Goal: Obtain resource: Obtain resource

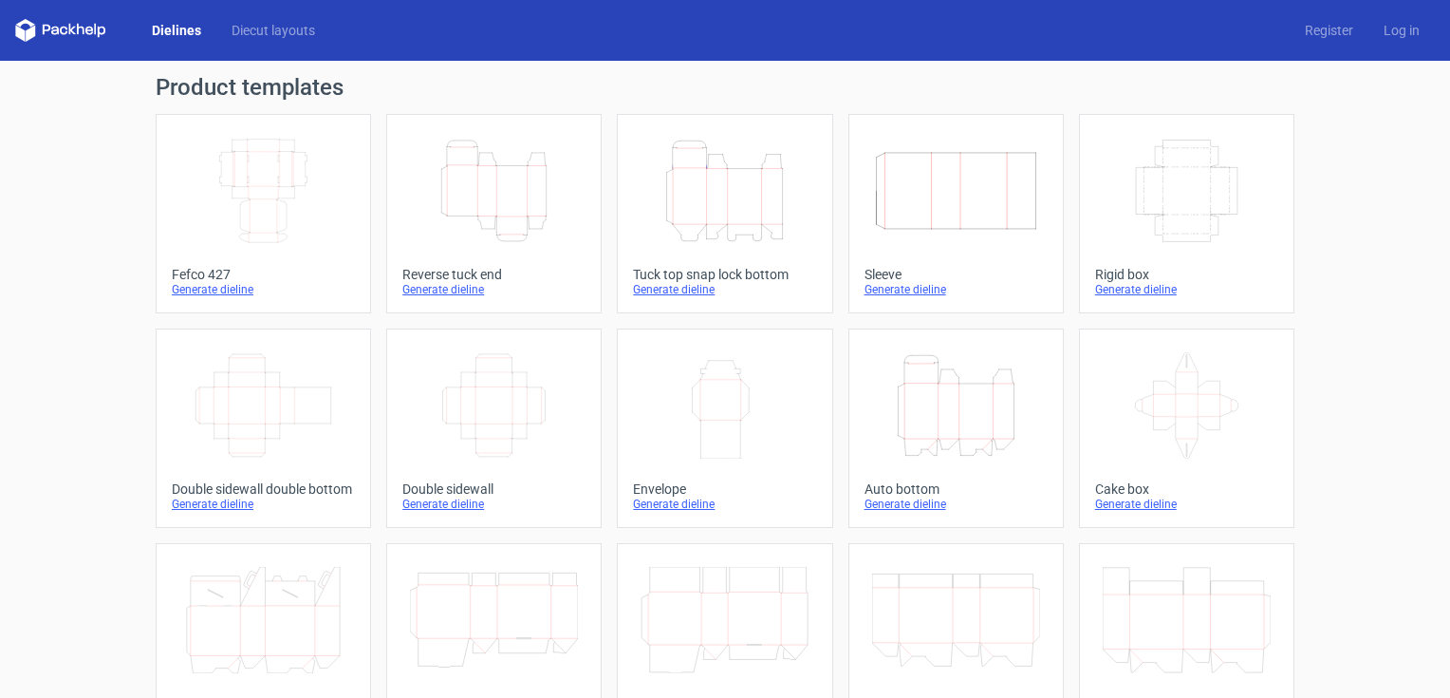
click at [494, 210] on icon "Height Depth Width" at bounding box center [494, 191] width 168 height 106
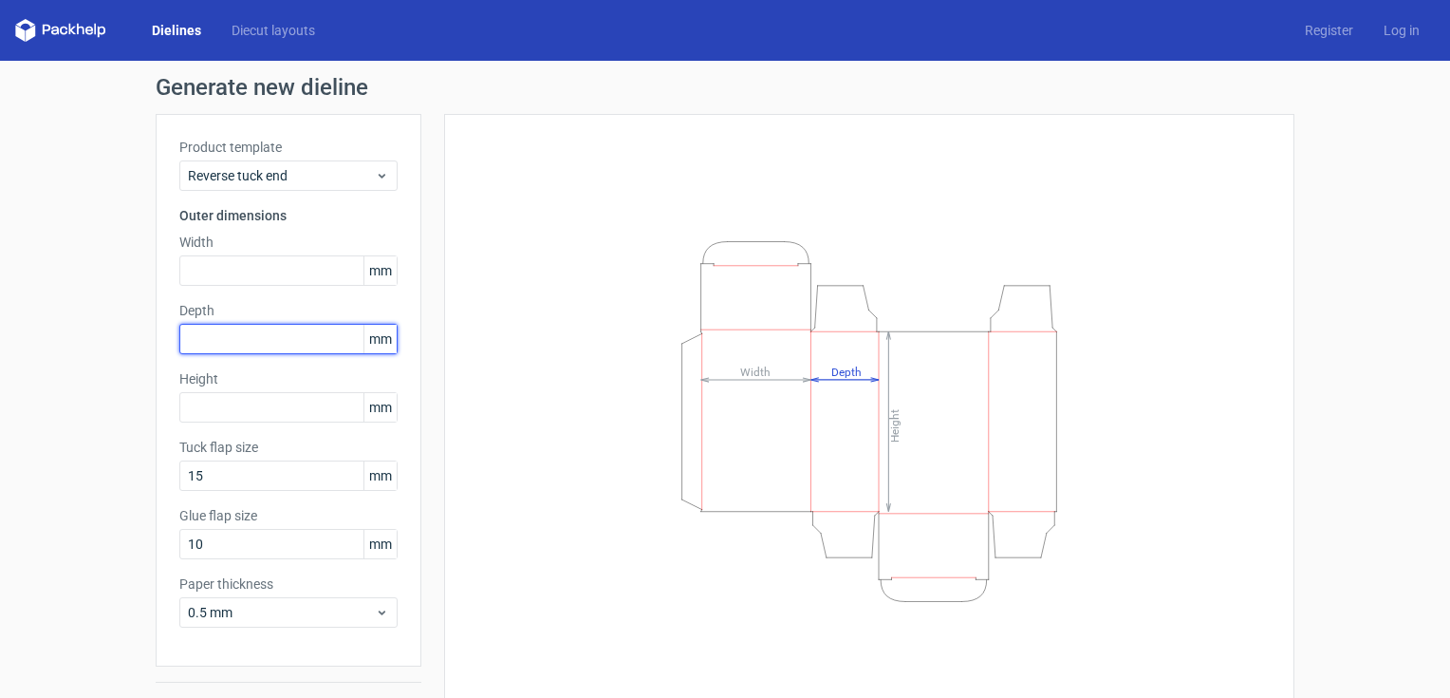
click at [193, 340] on input "text" at bounding box center [288, 339] width 218 height 30
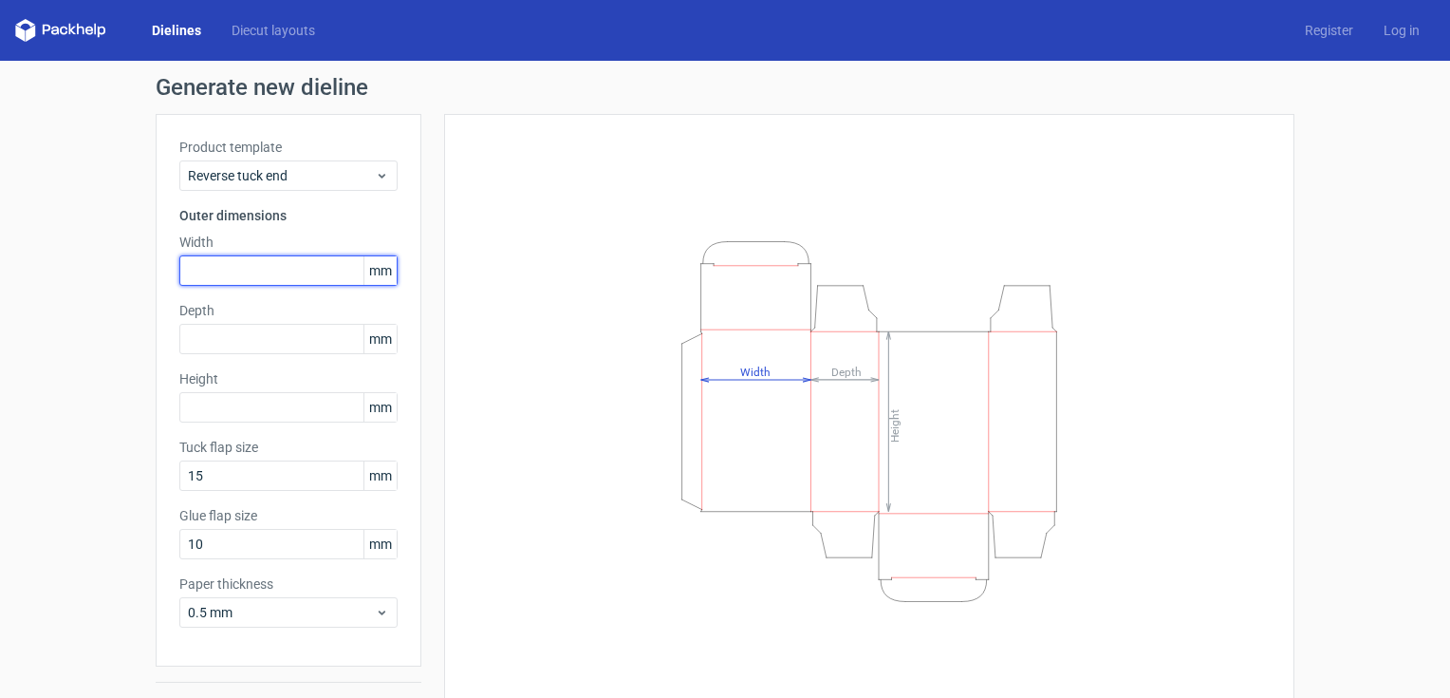
click at [205, 268] on input "text" at bounding box center [288, 270] width 218 height 30
type input "58"
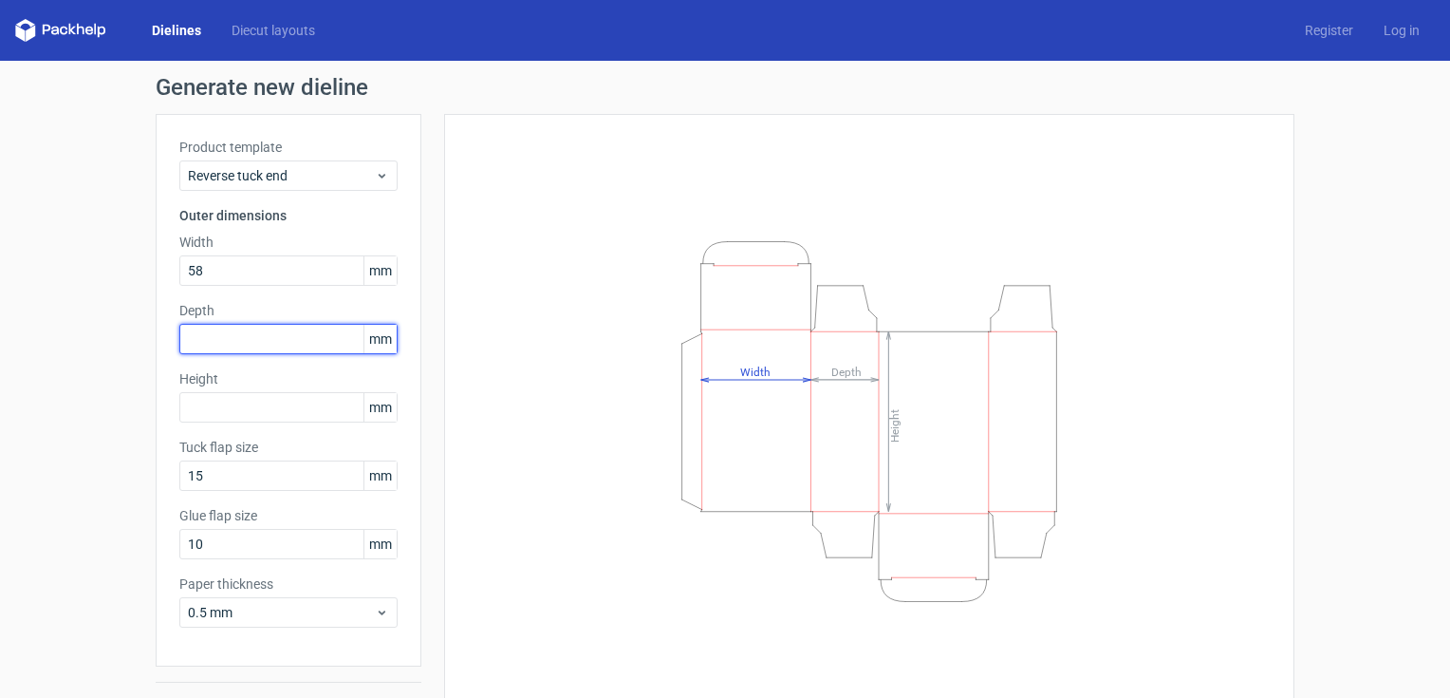
click at [208, 338] on input "text" at bounding box center [288, 339] width 218 height 30
type input "10"
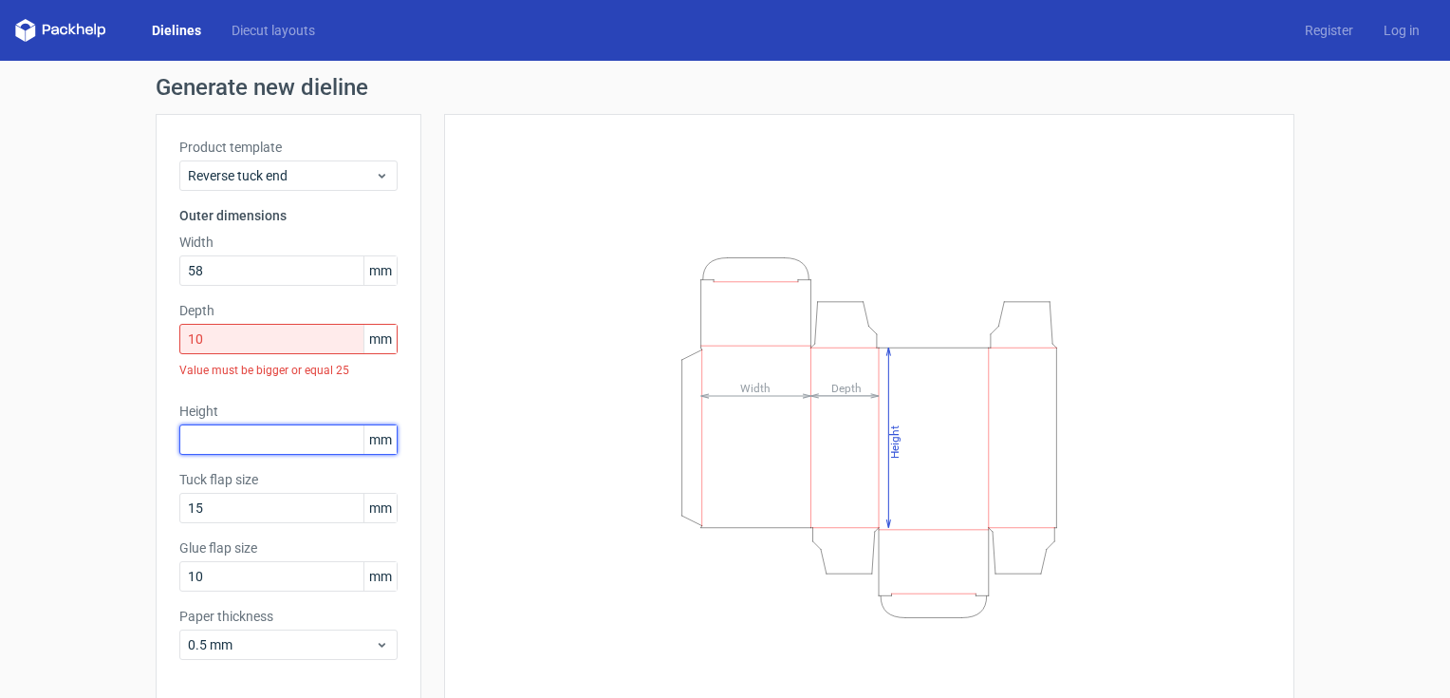
click at [205, 409] on div "Height mm" at bounding box center [288, 427] width 218 height 53
click at [216, 341] on input "10" at bounding box center [288, 339] width 218 height 30
click at [207, 441] on input "text" at bounding box center [288, 439] width 218 height 30
type input "250"
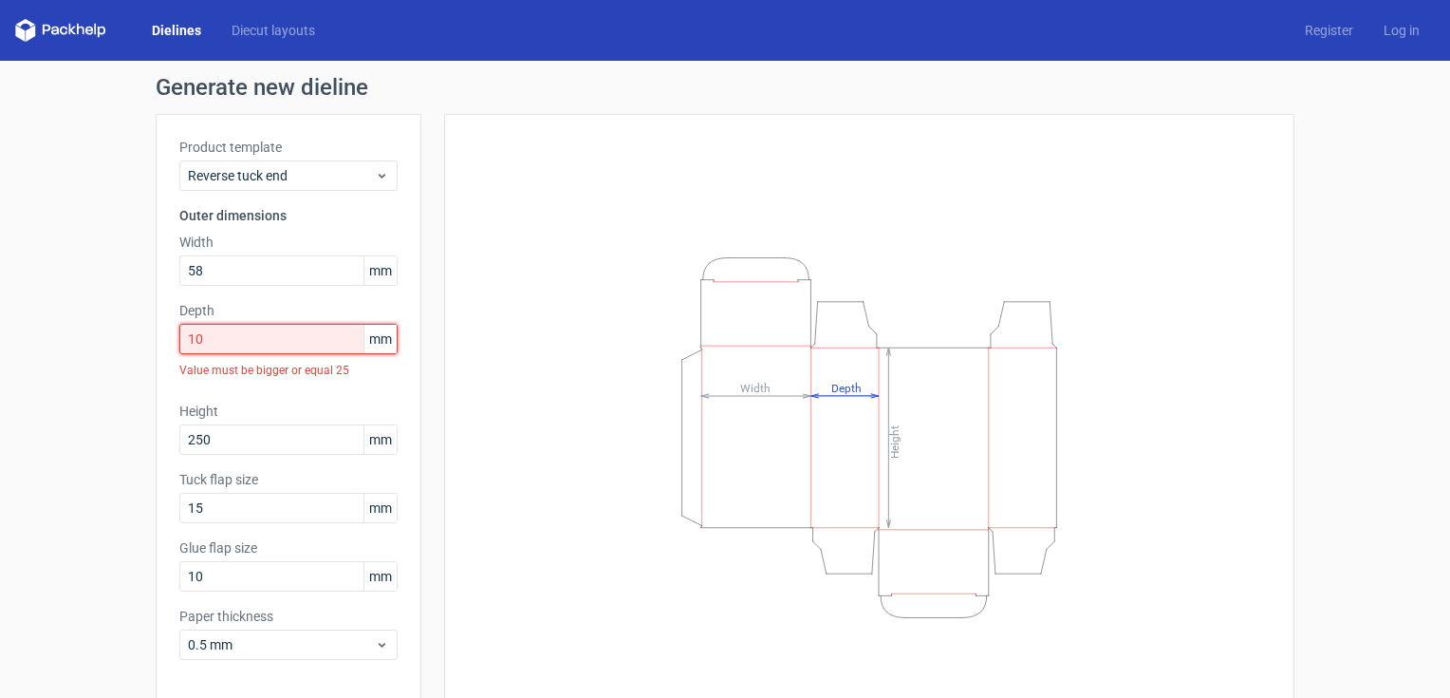
click at [203, 345] on input "10" at bounding box center [288, 339] width 218 height 30
click at [514, 612] on div "Height Depth Width" at bounding box center [869, 437] width 803 height 599
click at [192, 340] on input "15" at bounding box center [288, 339] width 218 height 30
drag, startPoint x: 191, startPoint y: 340, endPoint x: 145, endPoint y: 343, distance: 45.6
click at [145, 343] on div "Generate new dieline Product template Reverse tuck end Outer dimensions Width 5…" at bounding box center [725, 418] width 1450 height 715
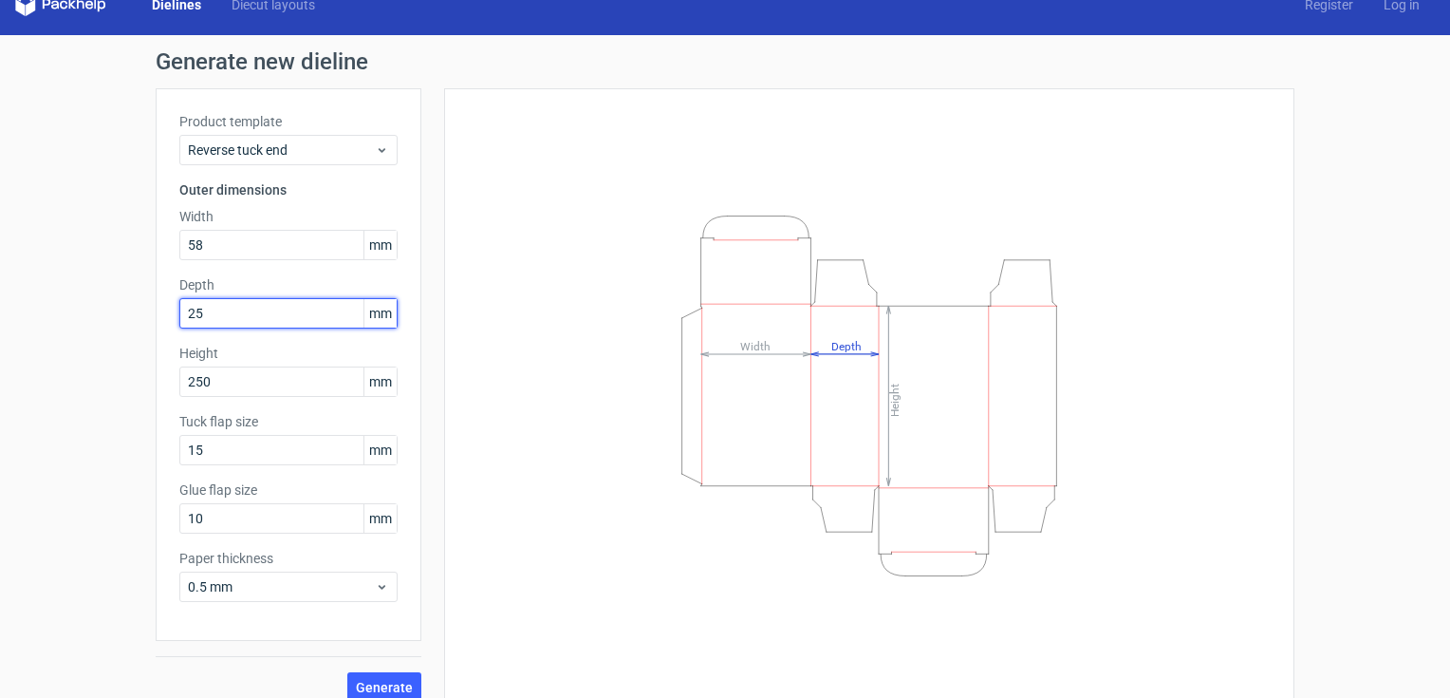
scroll to position [46, 0]
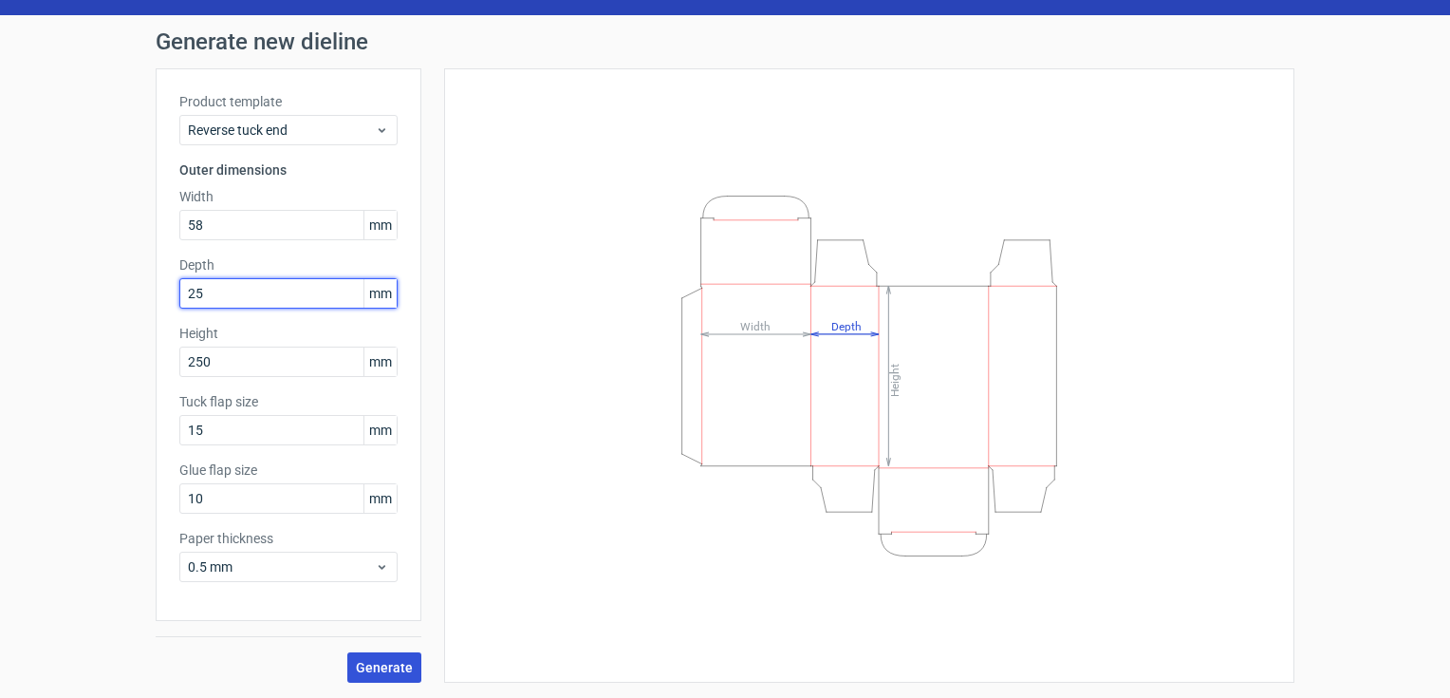
type input "25"
click at [373, 667] on span "Generate" at bounding box center [384, 667] width 57 height 13
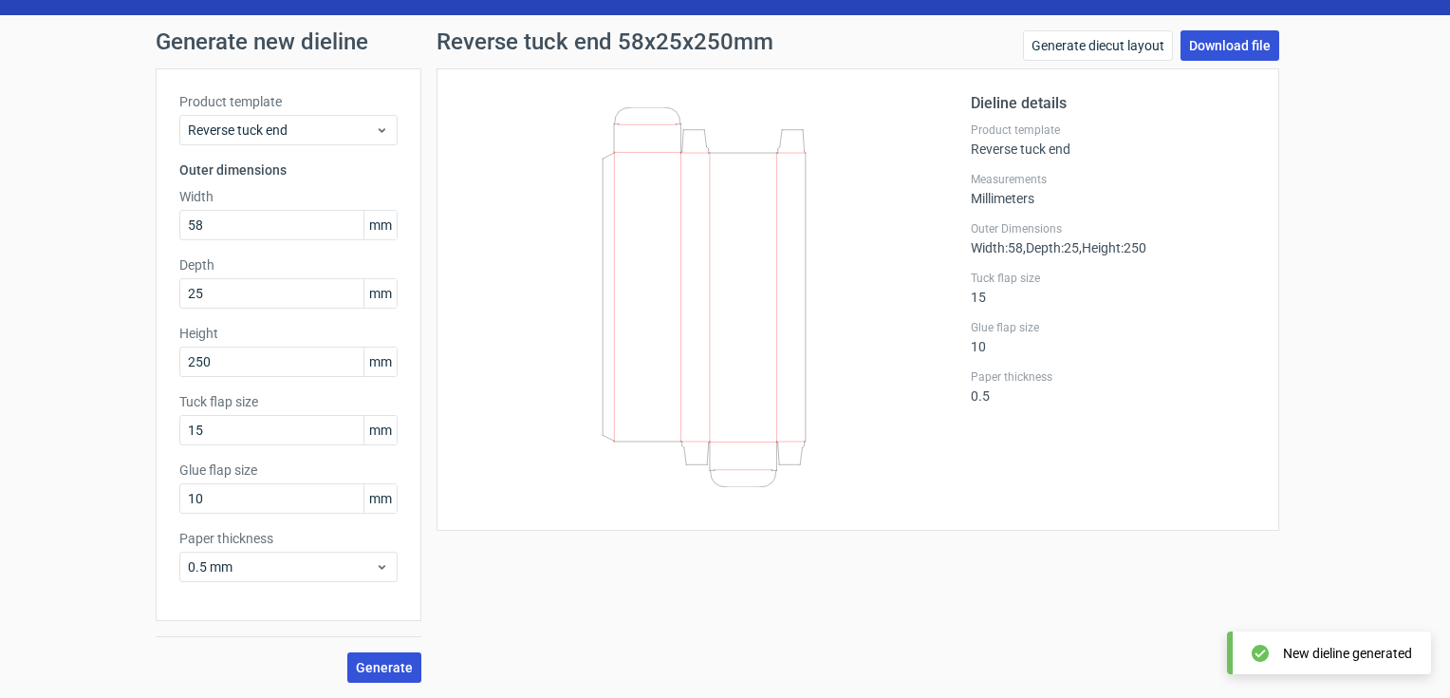
click at [1207, 55] on link "Download file" at bounding box center [1230, 45] width 99 height 30
